Goal: Task Accomplishment & Management: Use online tool/utility

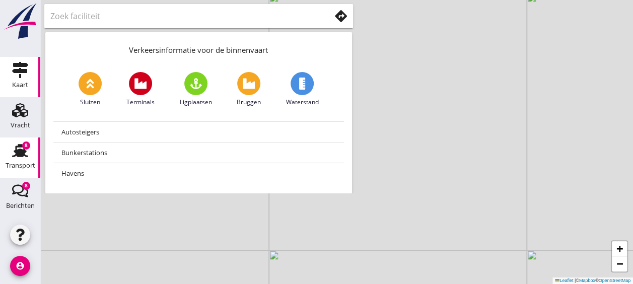
click at [13, 151] on use at bounding box center [20, 150] width 16 height 13
click at [18, 154] on use at bounding box center [20, 150] width 16 height 13
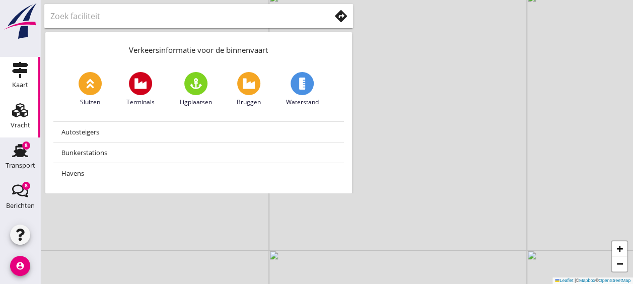
click at [11, 122] on div "Vracht" at bounding box center [21, 125] width 20 height 7
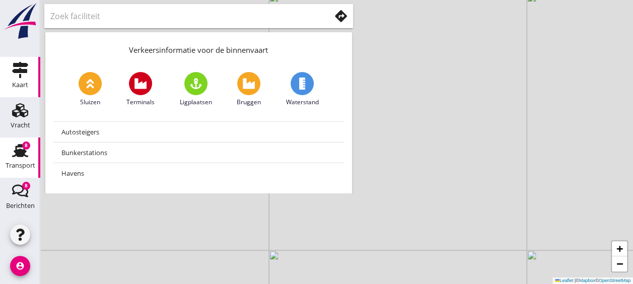
click at [9, 159] on div "Transport" at bounding box center [21, 166] width 30 height 14
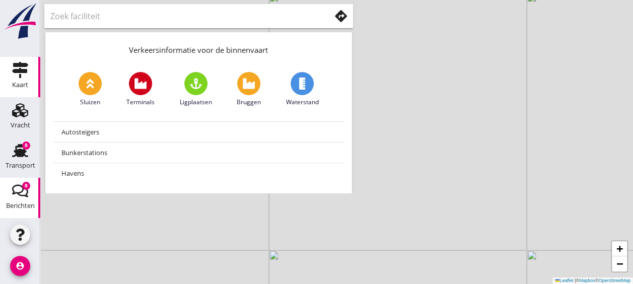
click at [22, 188] on div "8" at bounding box center [26, 186] width 8 height 8
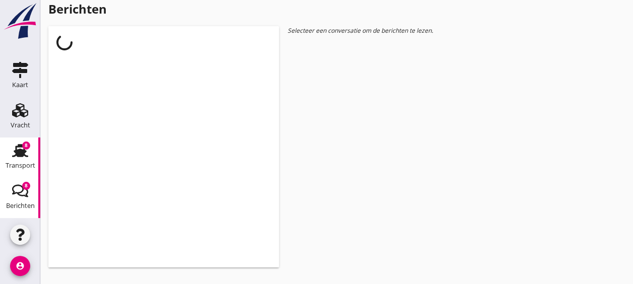
click at [22, 144] on div "8" at bounding box center [26, 145] width 8 height 8
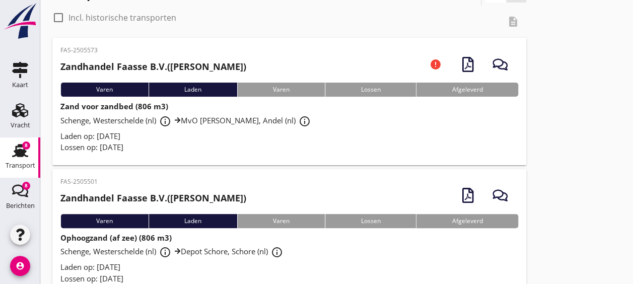
scroll to position [59, 0]
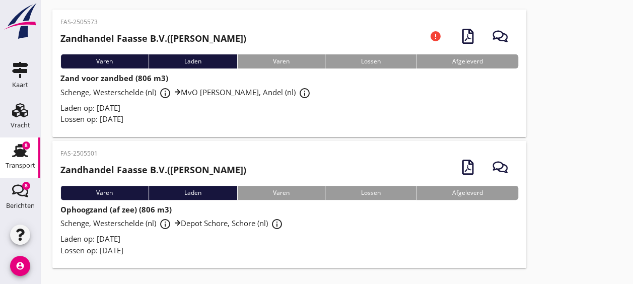
click at [299, 215] on div "Schenge, Westerschelde (nl) info_outline Depot Schore, Schore (nl) info_outline" at bounding box center [288, 224] width 457 height 18
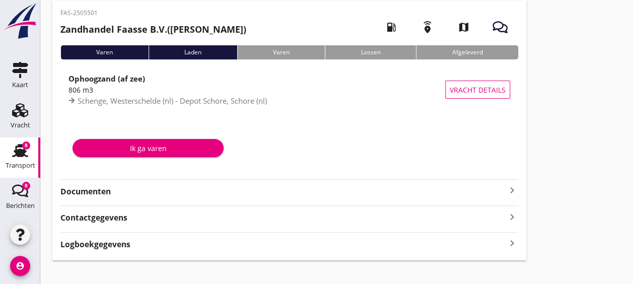
scroll to position [45, 0]
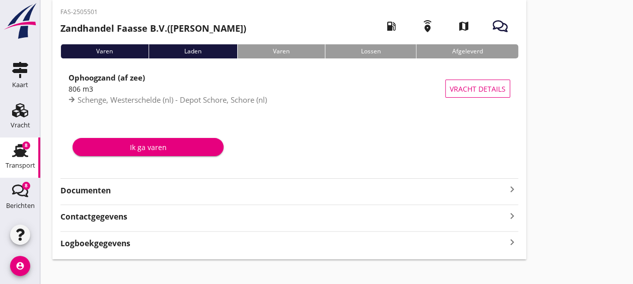
click at [128, 185] on strong "Documenten" at bounding box center [282, 191] width 445 height 12
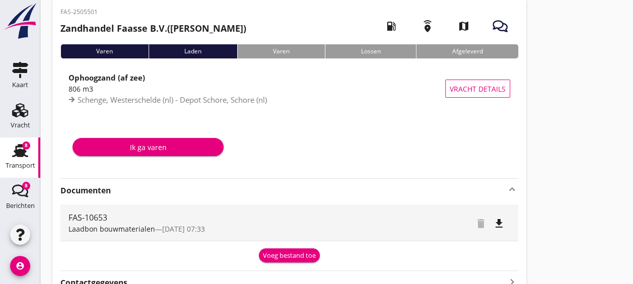
click at [278, 254] on div "Voeg bestand toe" at bounding box center [289, 256] width 53 height 10
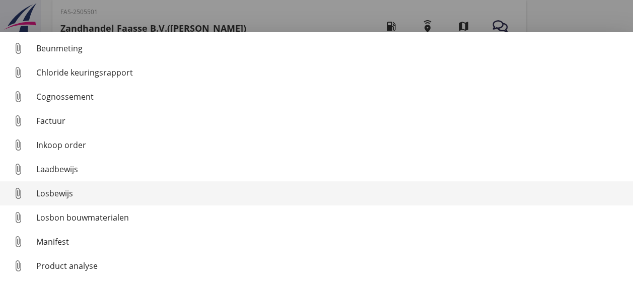
click at [161, 196] on div "Losbewijs" at bounding box center [330, 193] width 588 height 12
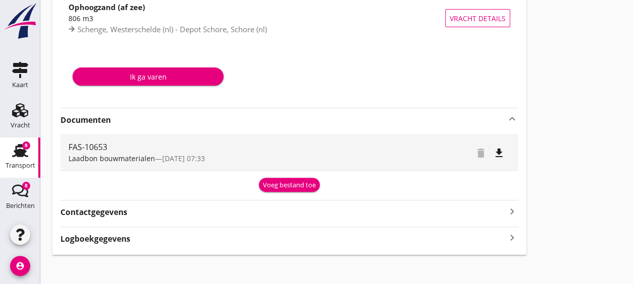
scroll to position [120, 0]
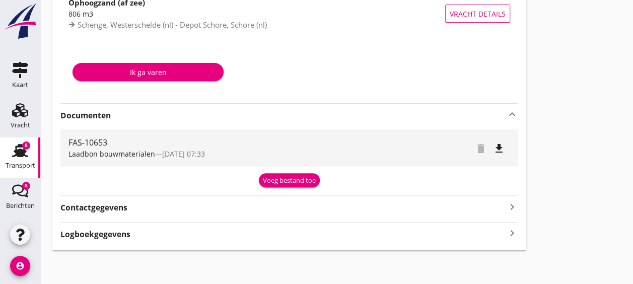
click at [280, 184] on div "Voeg bestand toe" at bounding box center [289, 181] width 53 height 10
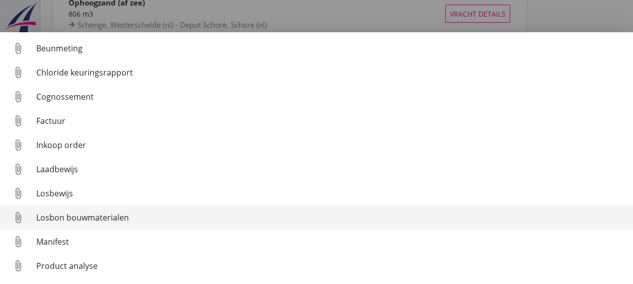
click at [110, 216] on div "Losbon bouwmaterialen" at bounding box center [330, 217] width 588 height 12
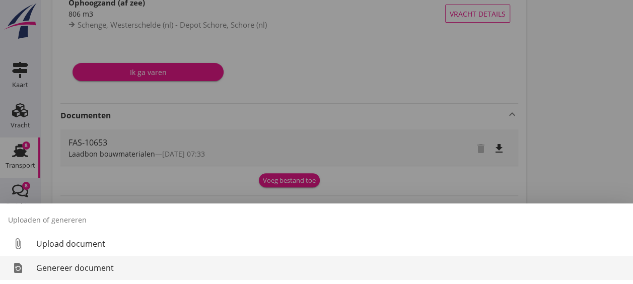
click at [125, 270] on div "Genereer document" at bounding box center [330, 268] width 588 height 12
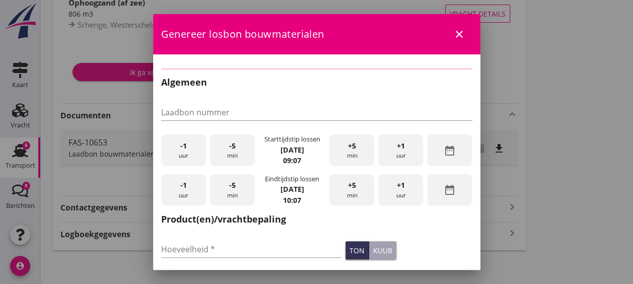
type input "FAS-10653"
type input "806"
checkbox input "true"
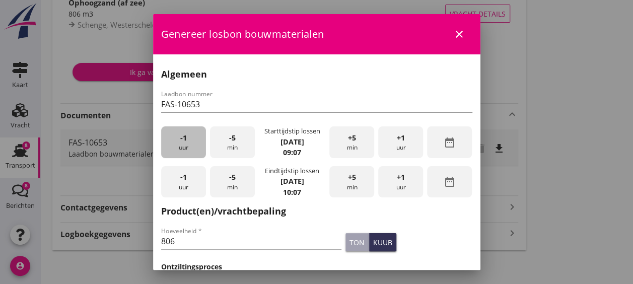
click at [185, 137] on span "-1" at bounding box center [183, 137] width 7 height 11
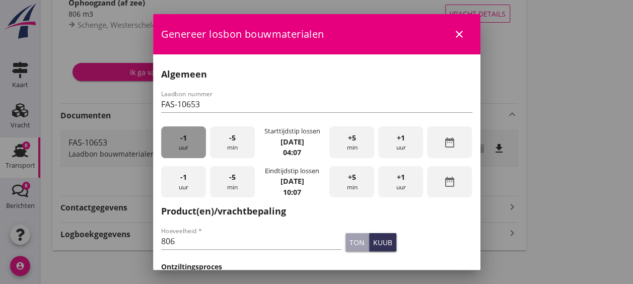
click at [185, 137] on span "-1" at bounding box center [183, 137] width 7 height 11
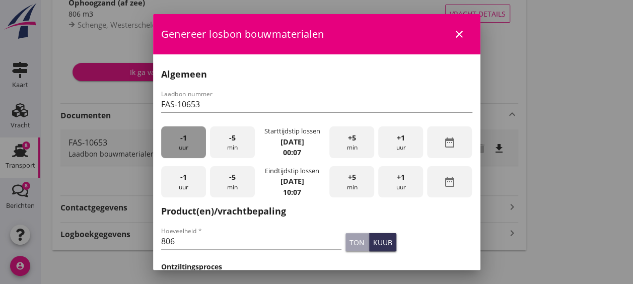
click at [185, 137] on span "-1" at bounding box center [183, 137] width 7 height 11
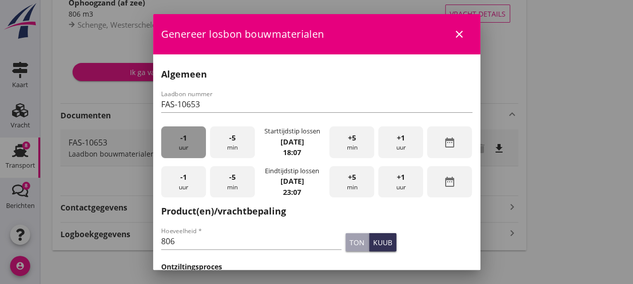
click at [185, 137] on span "-1" at bounding box center [183, 137] width 7 height 11
click at [283, 142] on strong "[DATE]" at bounding box center [292, 142] width 24 height 10
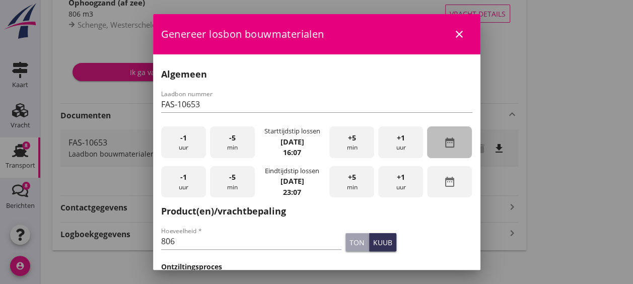
click at [445, 142] on icon "date_range" at bounding box center [449, 142] width 12 height 12
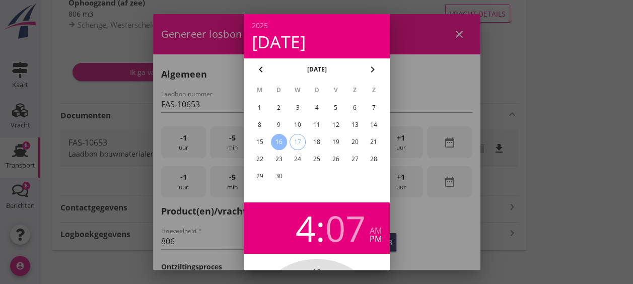
click at [335, 125] on div "12" at bounding box center [335, 125] width 16 height 16
click at [330, 228] on div "07" at bounding box center [345, 227] width 40 height 35
click at [404, 44] on div at bounding box center [316, 142] width 633 height 284
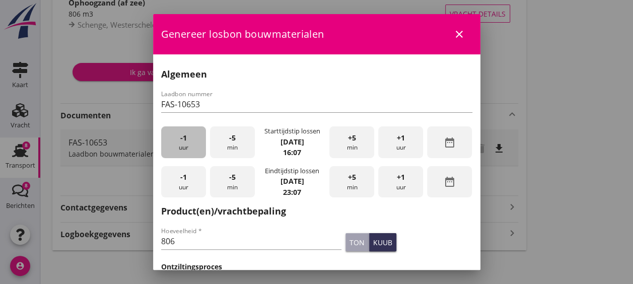
click at [188, 141] on div "-1 uur" at bounding box center [183, 142] width 45 height 32
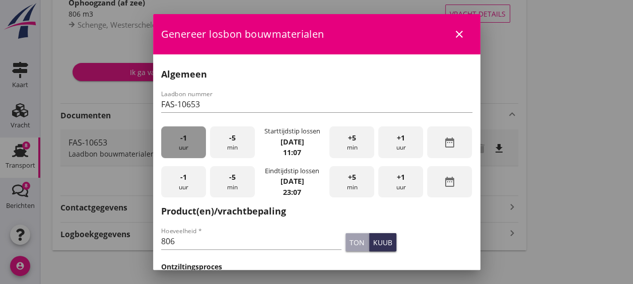
click at [188, 141] on div "-1 uur" at bounding box center [183, 142] width 45 height 32
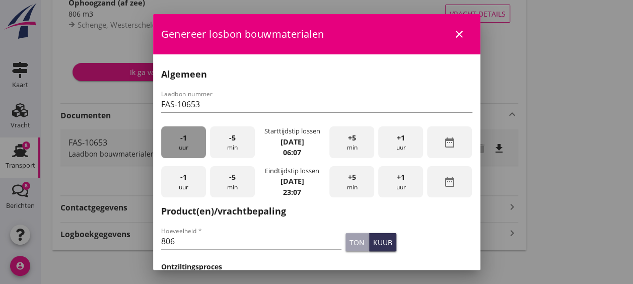
click at [188, 141] on div "-1 uur" at bounding box center [183, 142] width 45 height 32
click at [351, 141] on div "+5 min" at bounding box center [351, 142] width 45 height 32
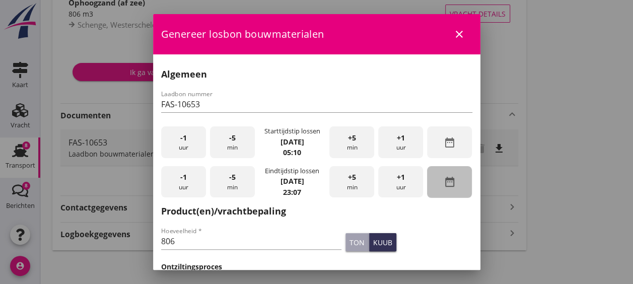
click at [450, 176] on div "date_range" at bounding box center [449, 182] width 45 height 32
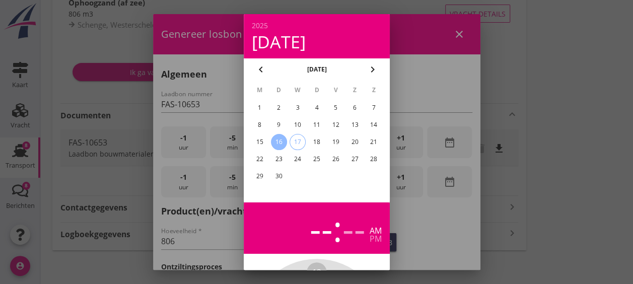
click at [333, 124] on div "12" at bounding box center [335, 125] width 16 height 16
click at [320, 232] on div "--" at bounding box center [320, 227] width 23 height 35
click at [313, 226] on div "--" at bounding box center [320, 227] width 23 height 35
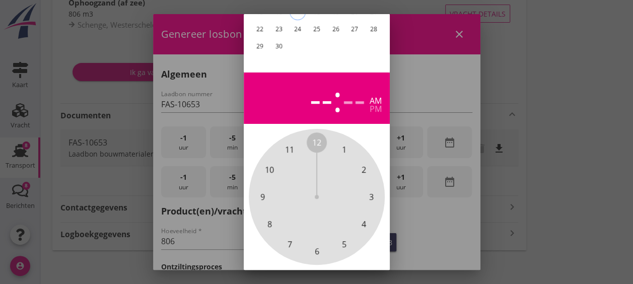
scroll to position [159, 0]
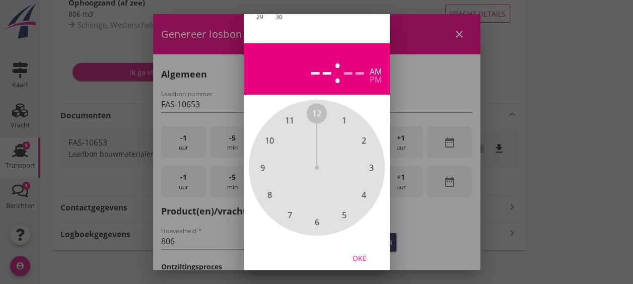
click at [315, 220] on span "6" at bounding box center [316, 222] width 5 height 12
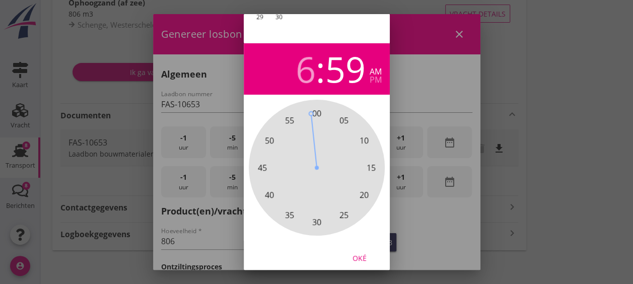
click at [312, 113] on div "00 05 10 15 20 25 30 35 40 45 50 55" at bounding box center [316, 167] width 109 height 109
click at [319, 116] on span "00" at bounding box center [316, 113] width 9 height 12
click at [315, 113] on span "00" at bounding box center [316, 113] width 9 height 12
click at [359, 256] on div "Oké" at bounding box center [359, 258] width 28 height 11
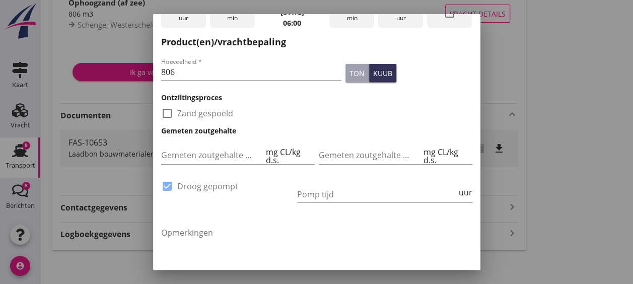
scroll to position [171, 0]
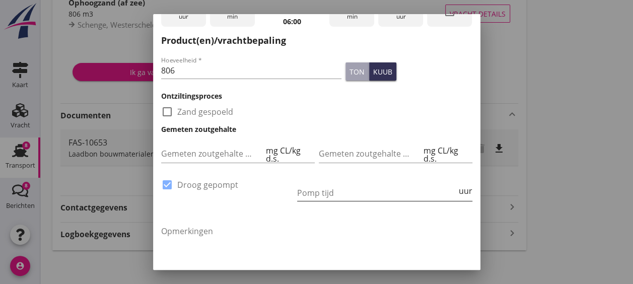
click at [361, 195] on input "Pomp tijd" at bounding box center [377, 193] width 160 height 16
type input "8"
click at [358, 229] on textarea "Opmerkingen" at bounding box center [316, 249] width 311 height 53
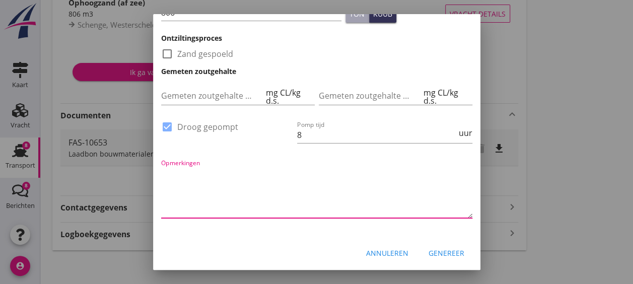
click at [435, 249] on div "Genereer" at bounding box center [446, 253] width 36 height 11
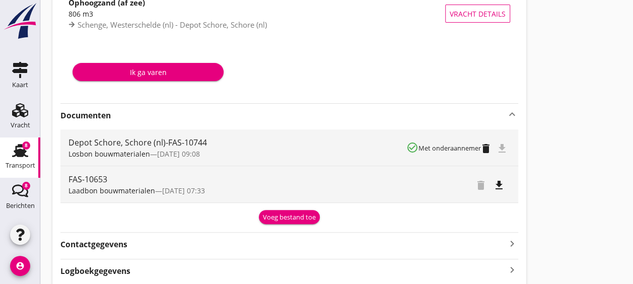
click at [310, 80] on div at bounding box center [399, 74] width 220 height 37
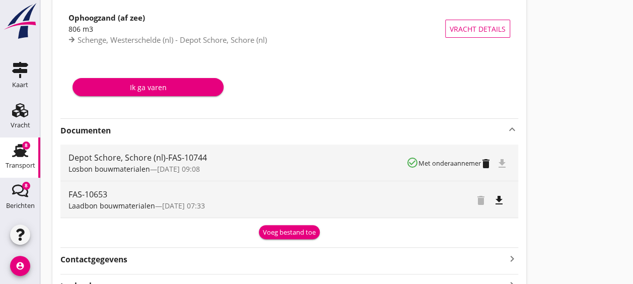
scroll to position [0, 0]
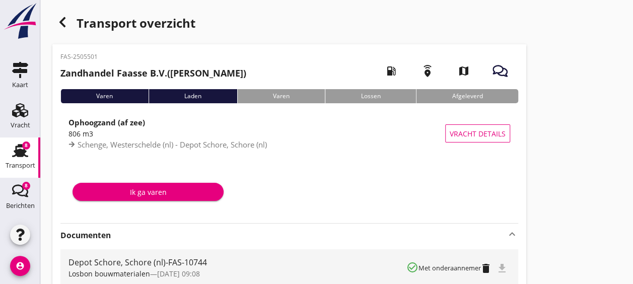
drag, startPoint x: 290, startPoint y: 0, endPoint x: 494, endPoint y: 28, distance: 206.2
click at [494, 28] on div "Transport overzicht" at bounding box center [289, 24] width 474 height 24
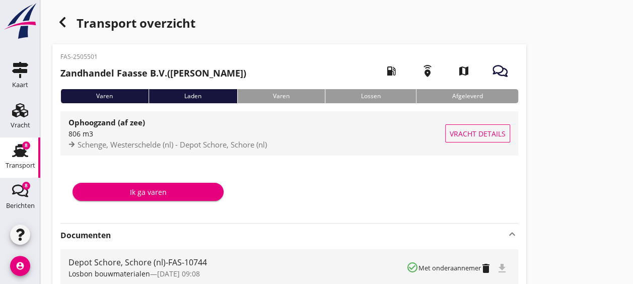
click at [356, 139] on div "Schenge, Westerschelde (nl) - Depot Schore, Schore (nl)" at bounding box center [256, 145] width 376 height 12
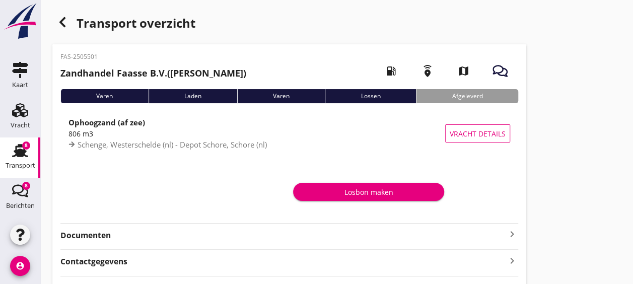
click at [16, 158] on icon "Transport" at bounding box center [20, 150] width 16 height 16
